Goal: Find specific page/section: Find specific page/section

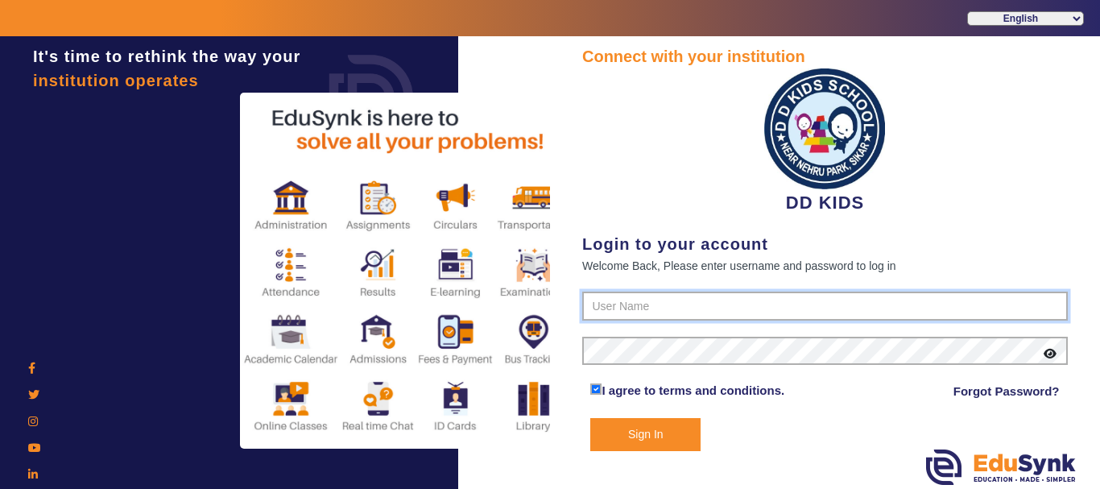
type input "8114466099"
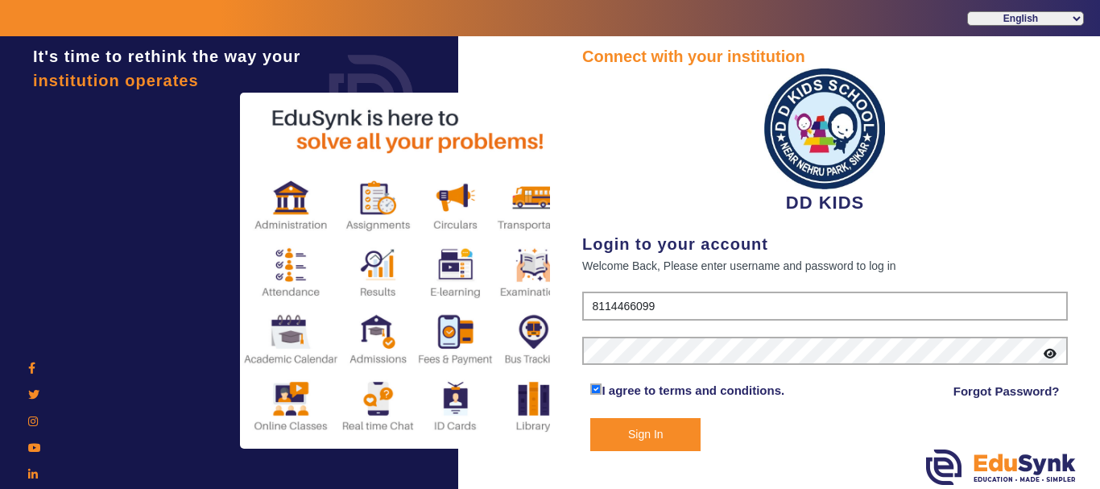
click at [638, 434] on button "Sign In" at bounding box center [645, 434] width 110 height 33
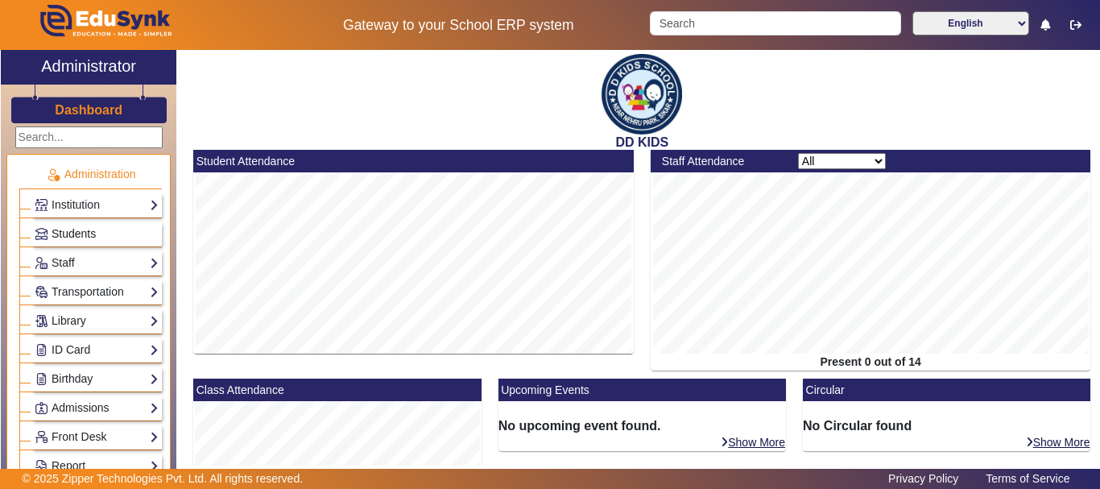
click at [80, 236] on span "Students" at bounding box center [74, 233] width 44 height 13
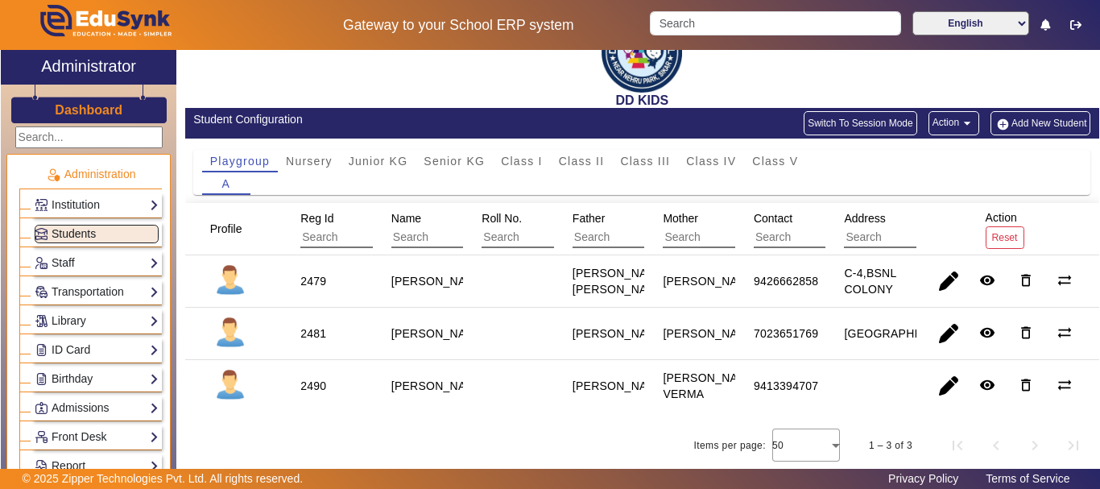
scroll to position [60, 0]
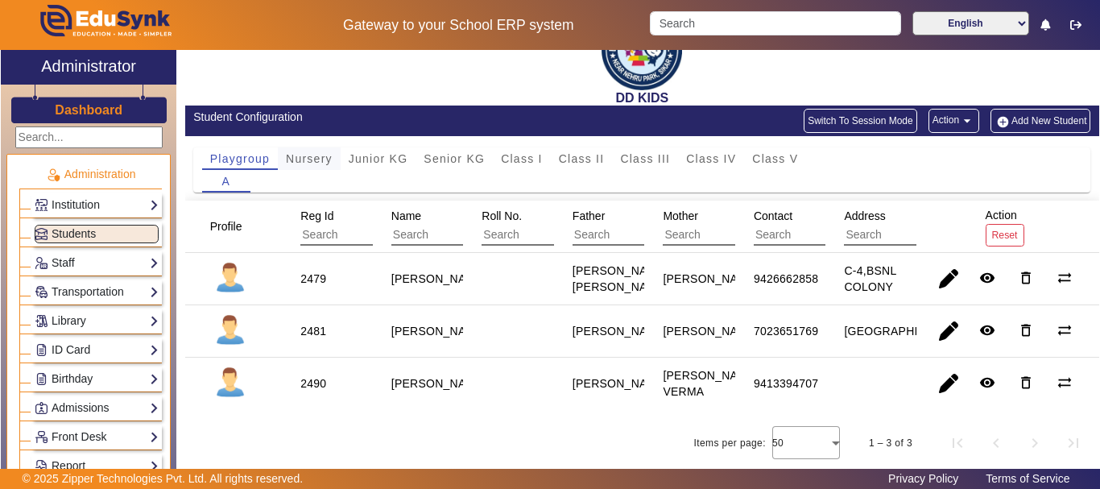
click at [316, 147] on span "Nursery" at bounding box center [309, 158] width 47 height 23
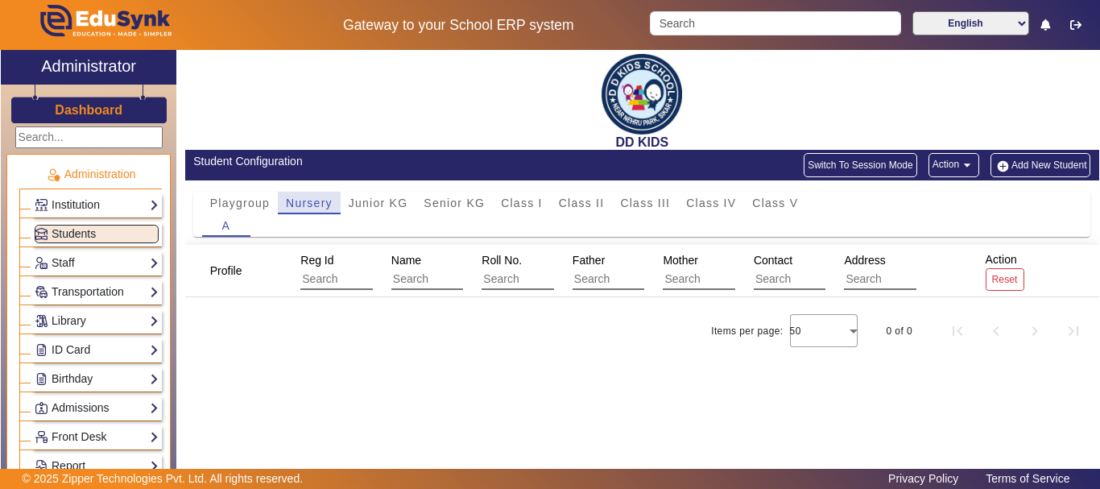
scroll to position [0, 0]
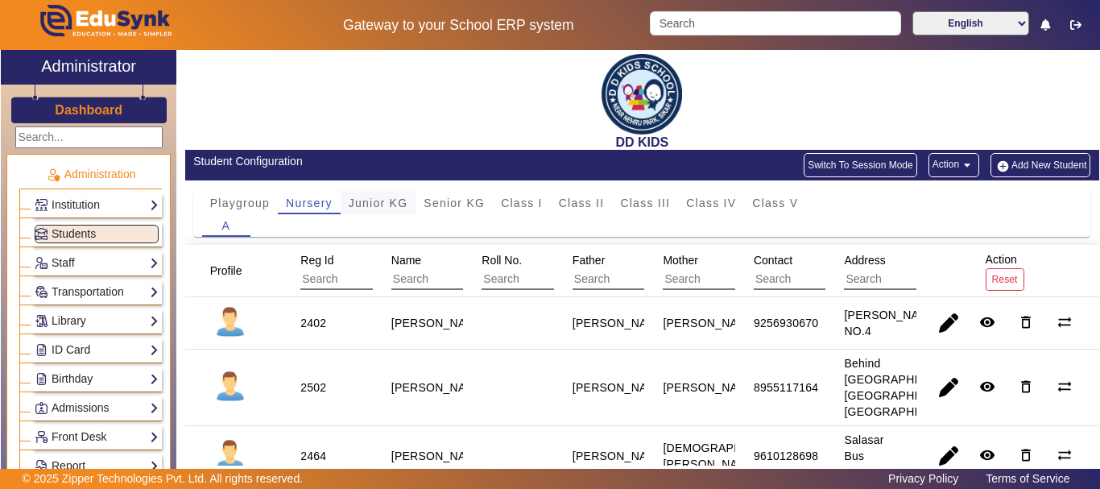
click at [380, 201] on span "Junior KG" at bounding box center [379, 202] width 60 height 11
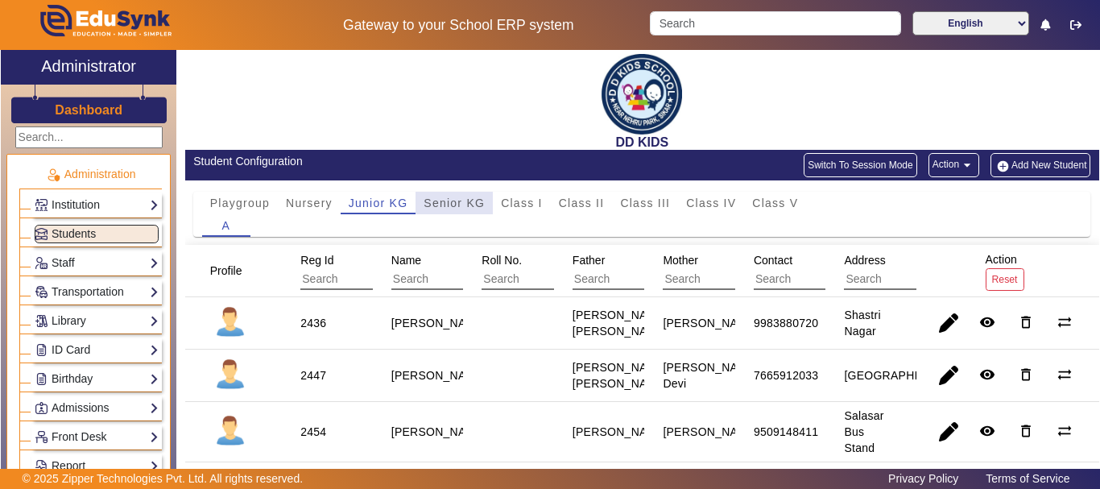
click at [468, 208] on span "Senior KG" at bounding box center [453, 202] width 61 height 11
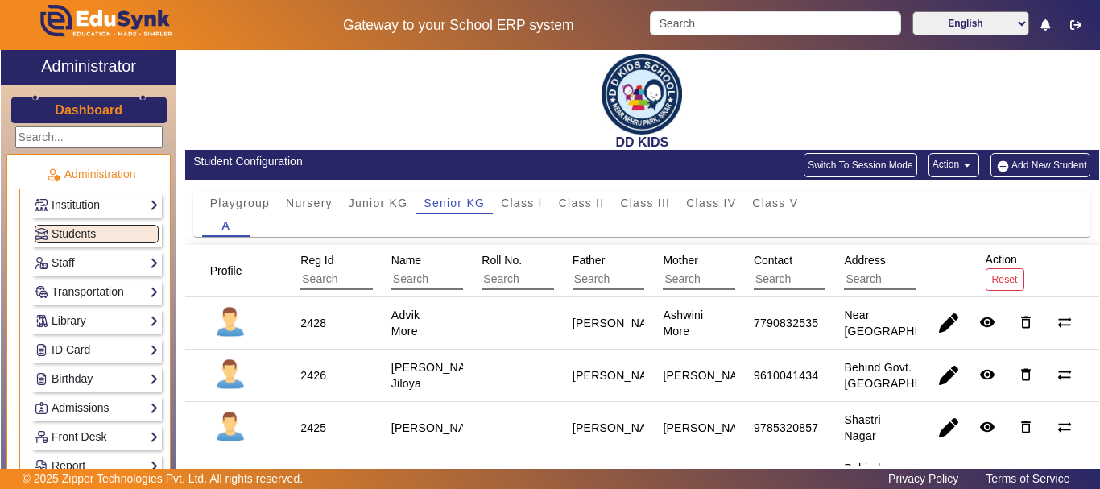
click at [530, 215] on div "A" at bounding box center [642, 225] width 880 height 23
click at [542, 197] on span "Class I" at bounding box center [522, 202] width 42 height 11
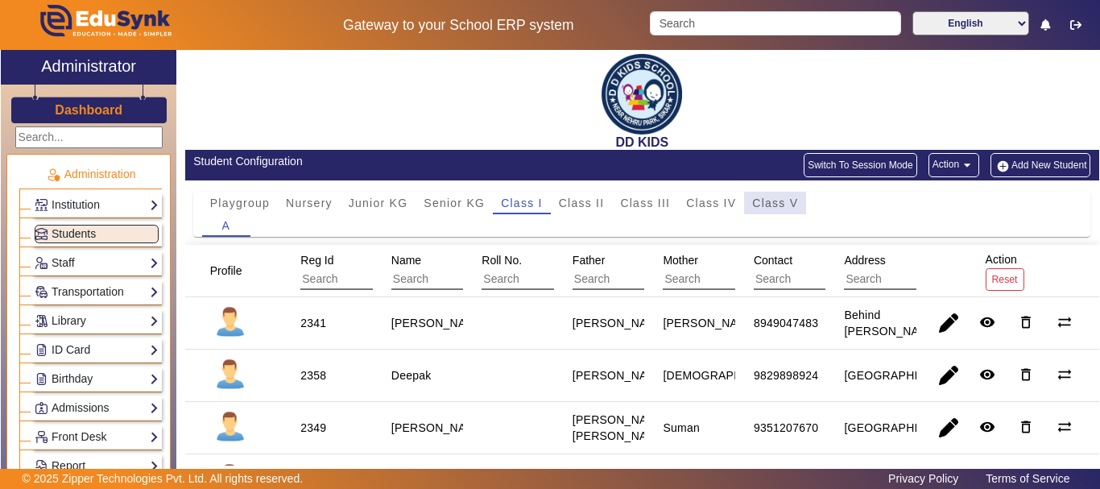
click at [778, 202] on span "Class V" at bounding box center [775, 202] width 46 height 11
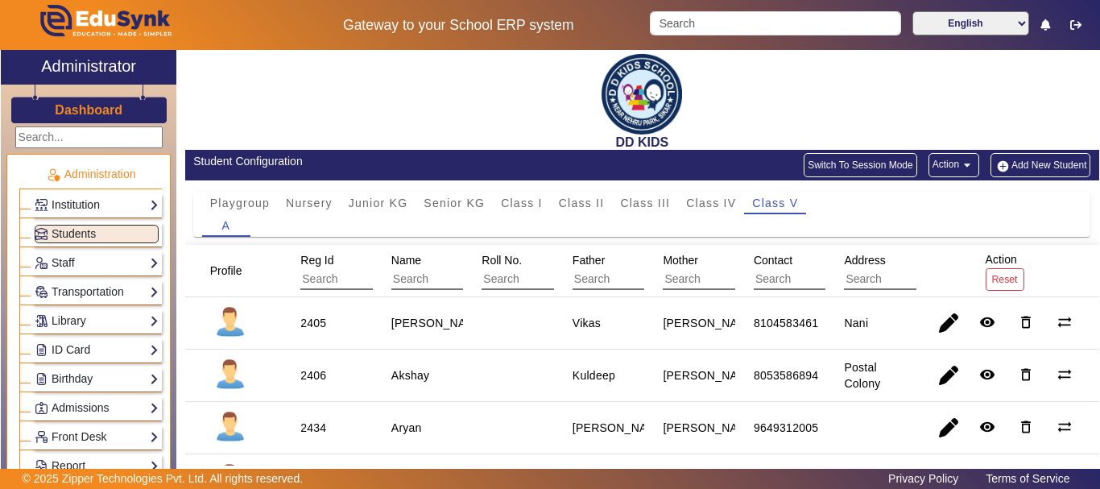
click at [61, 200] on link "Institution" at bounding box center [97, 205] width 124 height 19
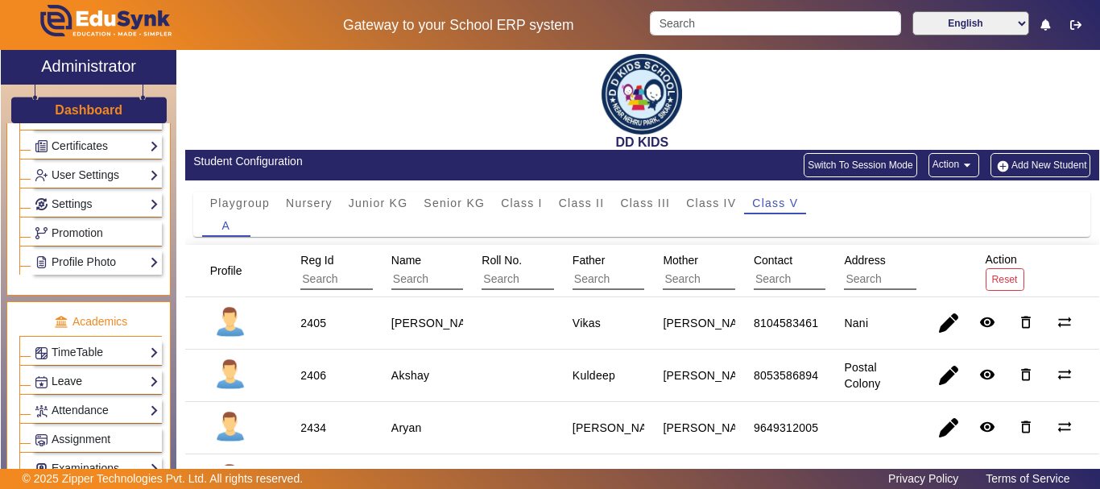
scroll to position [644, 0]
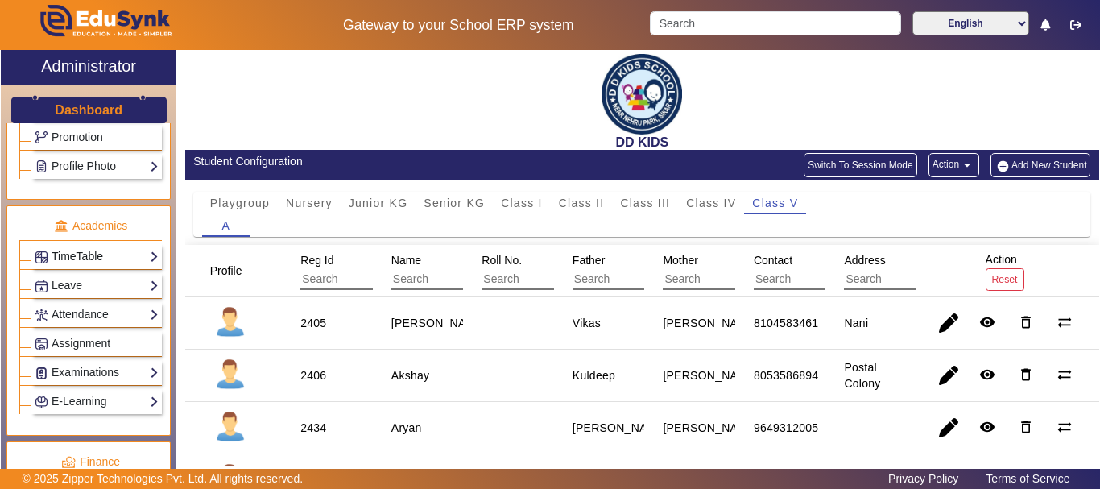
click at [81, 266] on link "TimeTable" at bounding box center [97, 256] width 124 height 19
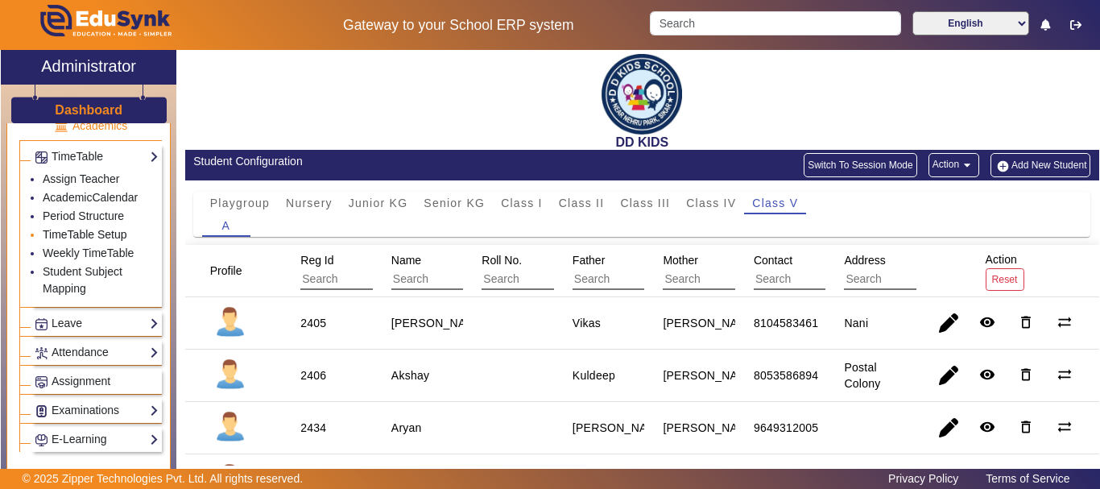
scroll to position [704, 0]
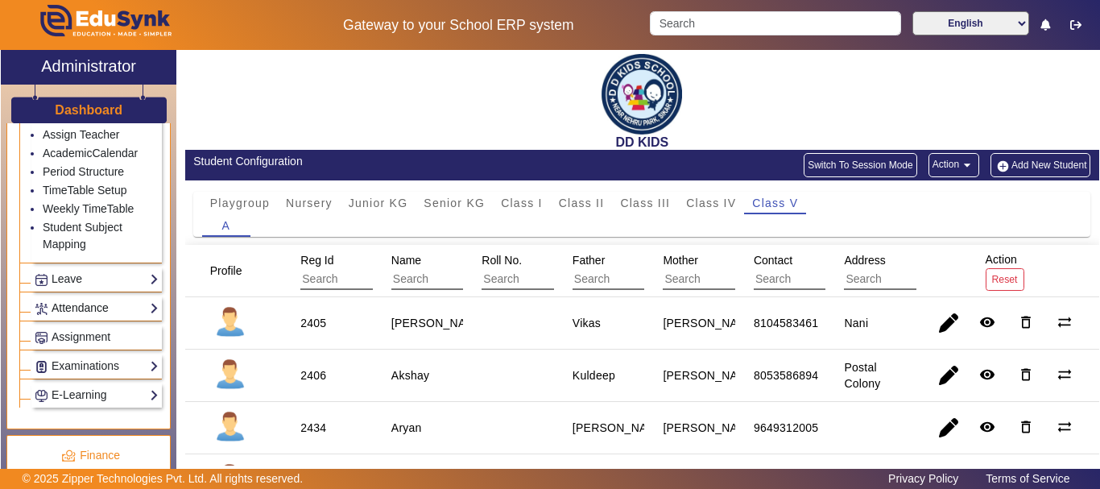
click at [89, 307] on link "Attendance" at bounding box center [97, 308] width 124 height 19
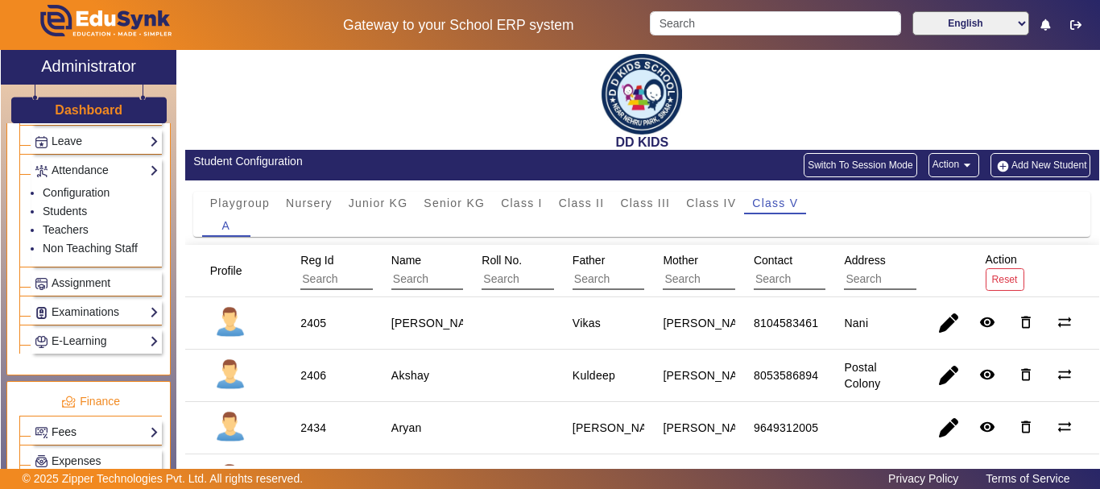
click at [84, 435] on link "Fees" at bounding box center [97, 432] width 124 height 19
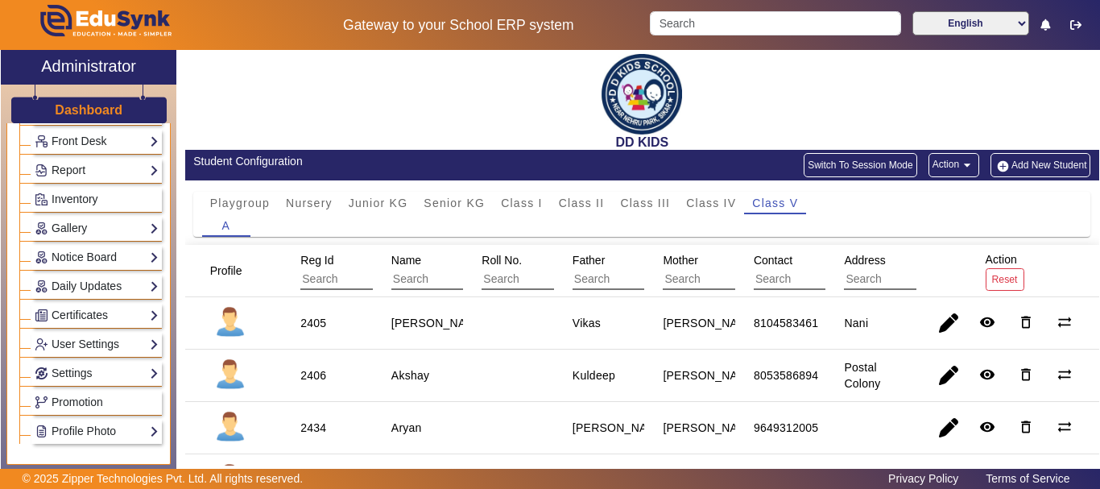
scroll to position [0, 0]
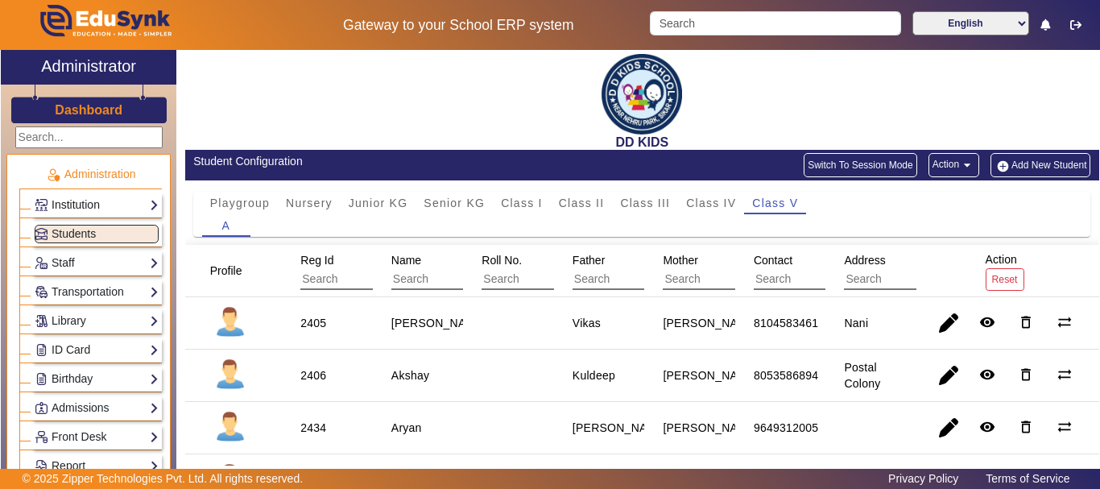
click at [94, 203] on link "Institution" at bounding box center [97, 205] width 124 height 19
